Goal: Communication & Community: Answer question/provide support

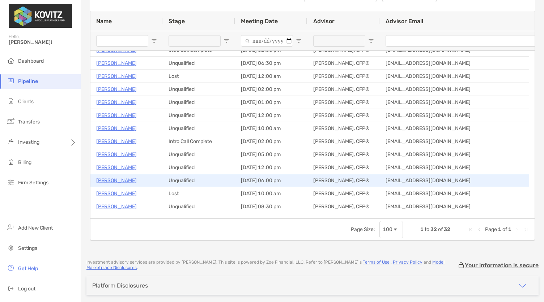
scroll to position [163, 0]
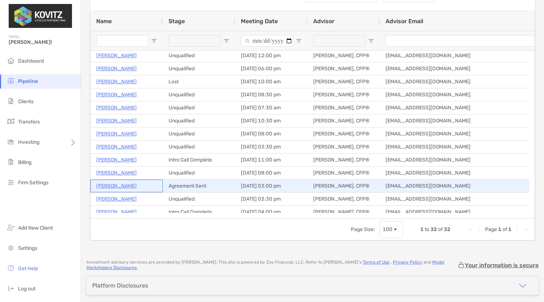
click at [108, 186] on p "[PERSON_NAME]" at bounding box center [116, 185] width 41 height 9
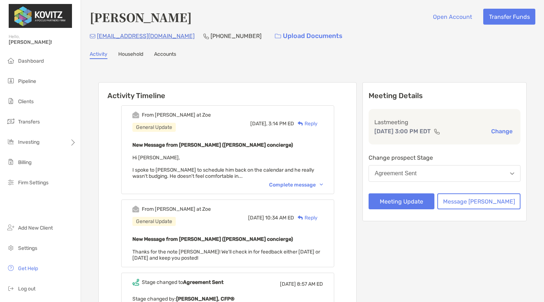
click at [318, 124] on div "Reply" at bounding box center [306, 124] width 24 height 8
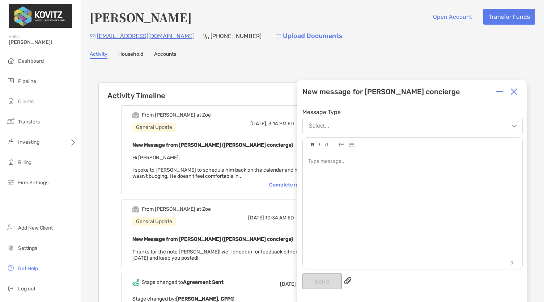
click at [319, 124] on div "Select..." at bounding box center [319, 126] width 21 height 7
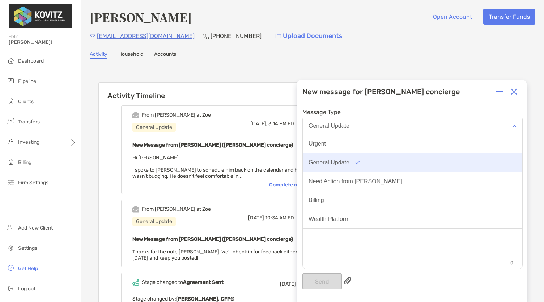
click at [327, 163] on div "General Update" at bounding box center [329, 162] width 41 height 7
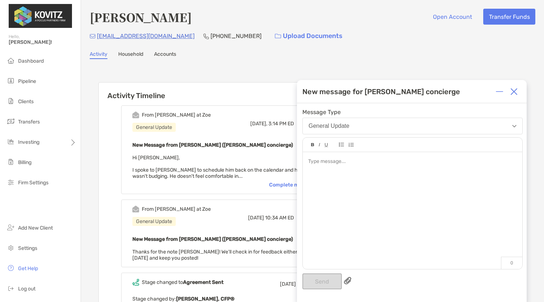
click at [342, 171] on div at bounding box center [413, 207] width 220 height 110
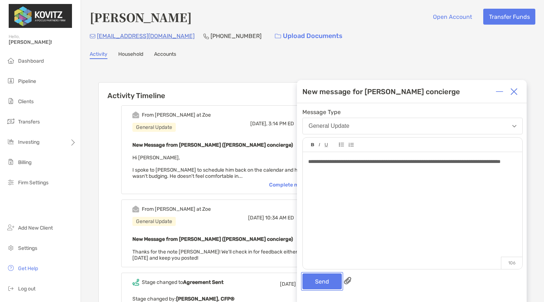
click at [318, 281] on button "Send" at bounding box center [321, 281] width 39 height 16
